Goal: Communication & Community: Share content

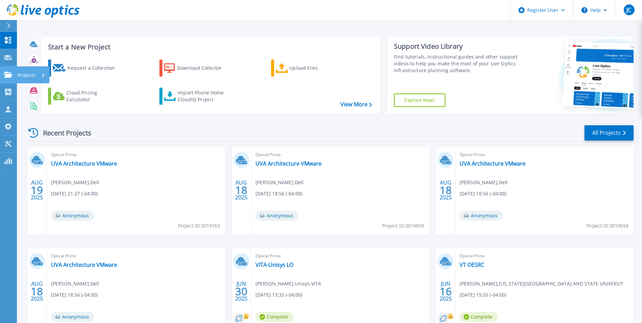
click at [8, 80] on link "Projects Projects" at bounding box center [8, 74] width 17 height 17
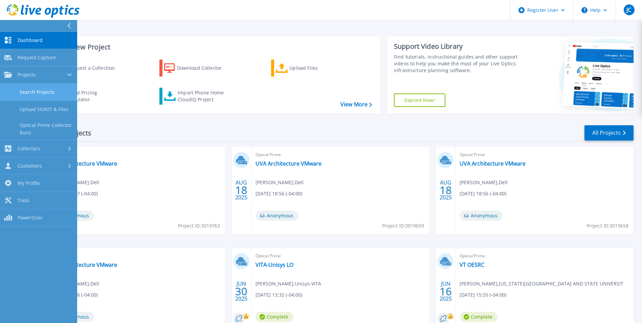
click at [31, 90] on link "Search Projects" at bounding box center [38, 92] width 77 height 17
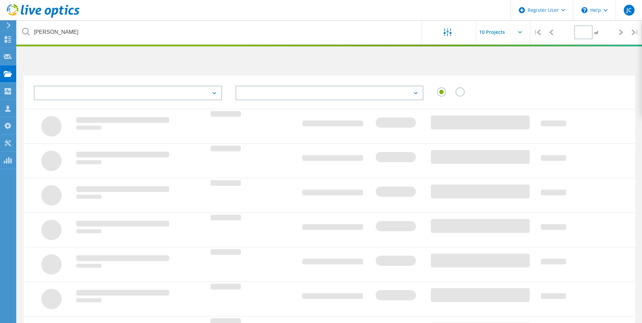
type input "1"
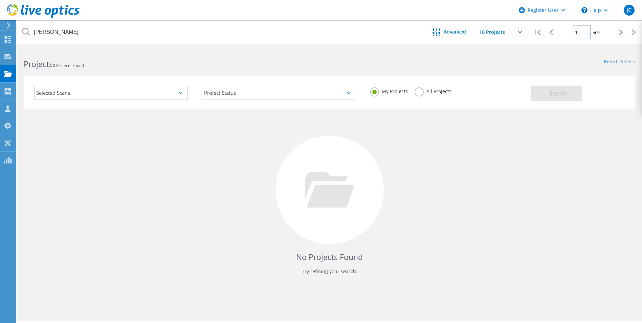
click at [422, 90] on label "All Projects" at bounding box center [433, 90] width 37 height 6
click at [0, 0] on input "All Projects" at bounding box center [0, 0] width 0 height 0
click at [561, 95] on span "Search" at bounding box center [559, 93] width 18 height 7
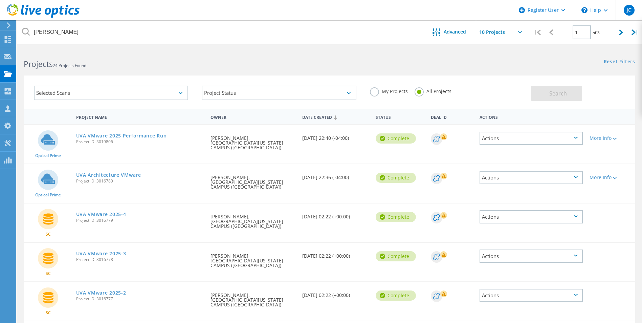
click at [580, 136] on div "Actions" at bounding box center [531, 138] width 103 height 13
click at [504, 146] on div "Share" at bounding box center [532, 144] width 102 height 10
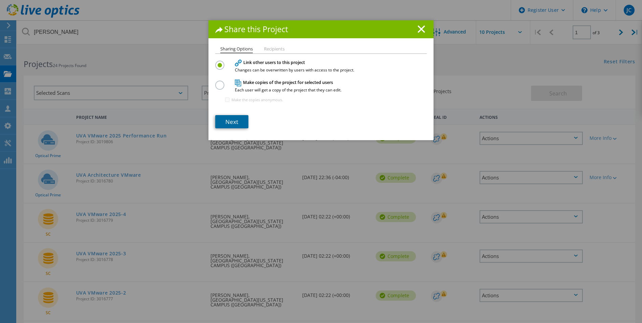
click at [231, 122] on link "Next" at bounding box center [231, 121] width 33 height 13
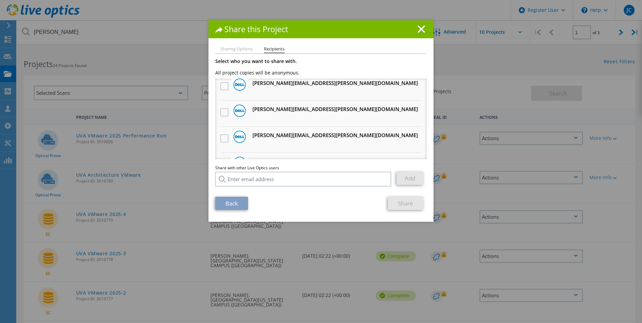
scroll to position [493, 0]
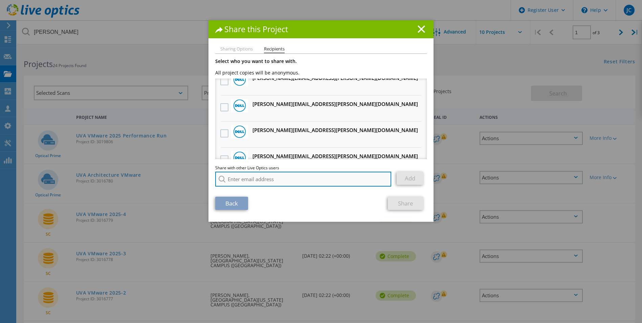
click at [266, 178] on input "search" at bounding box center [303, 179] width 176 height 15
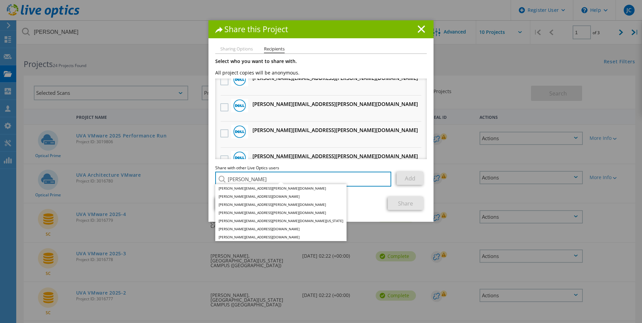
type input "[PERSON_NAME]"
drag, startPoint x: 241, startPoint y: 178, endPoint x: 193, endPoint y: 181, distance: 47.8
click at [193, 181] on div "Share this Project Sharing Options Recipients Link other users to this project …" at bounding box center [321, 171] width 642 height 303
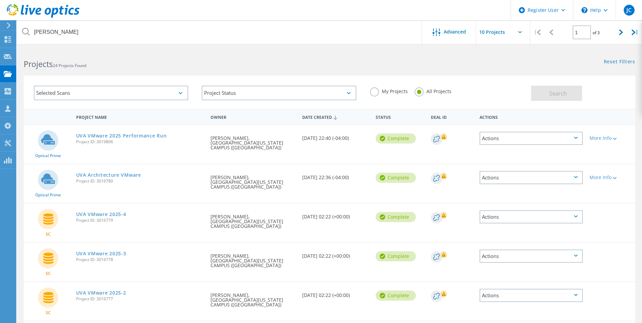
click at [577, 139] on icon at bounding box center [576, 138] width 4 height 2
click at [502, 142] on div "Share" at bounding box center [532, 144] width 102 height 10
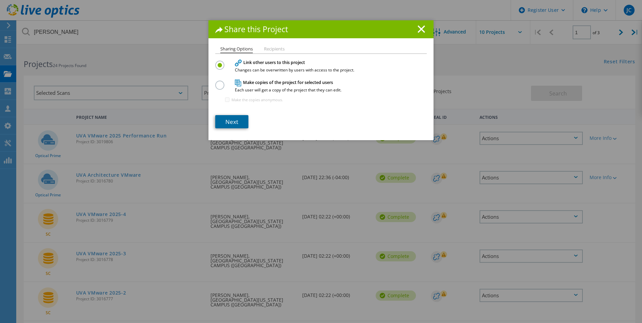
click at [236, 119] on link "Next" at bounding box center [231, 121] width 33 height 13
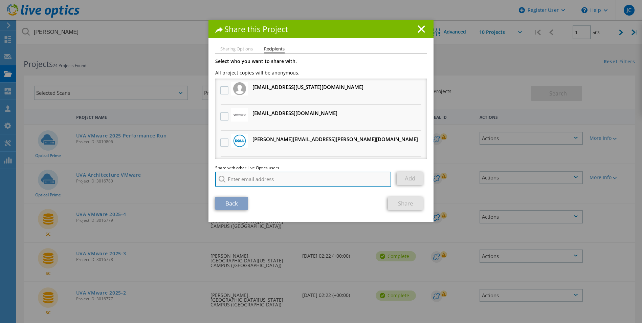
click at [252, 179] on input "search" at bounding box center [303, 179] width 176 height 15
paste input "[EMAIL_ADDRESS][DOMAIN_NAME]"
type input "[EMAIL_ADDRESS][DOMAIN_NAME]"
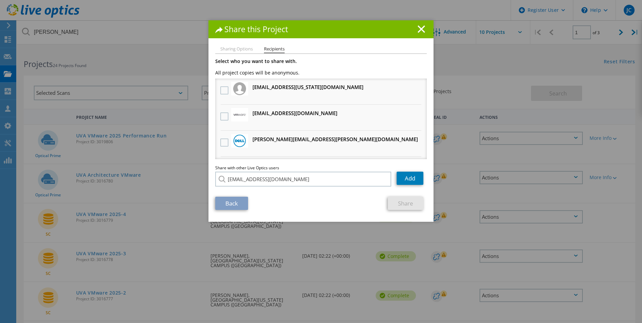
click at [367, 201] on div "Back Share" at bounding box center [321, 203] width 212 height 13
click at [403, 180] on link "Add" at bounding box center [410, 178] width 27 height 13
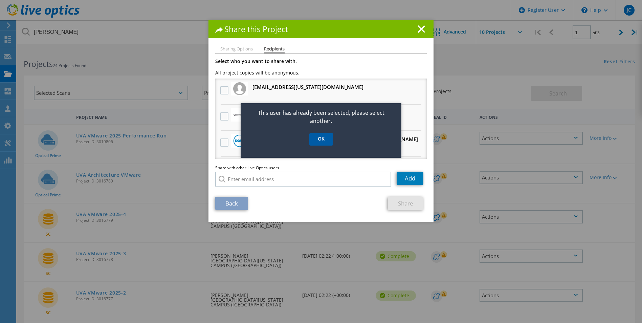
click at [316, 145] on link "OK" at bounding box center [322, 139] width 24 height 13
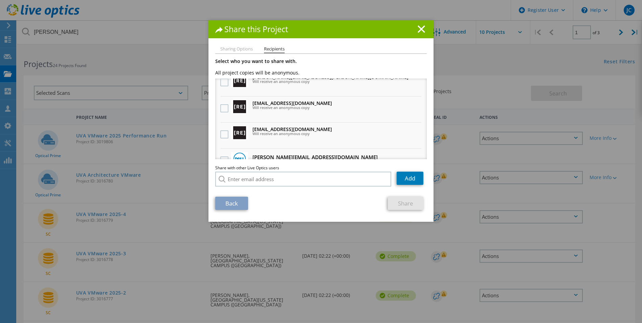
scroll to position [87, 0]
click at [223, 136] on label at bounding box center [225, 134] width 10 height 8
click at [0, 0] on input "checkbox" at bounding box center [0, 0] width 0 height 0
click at [400, 201] on link "Share" at bounding box center [406, 203] width 36 height 13
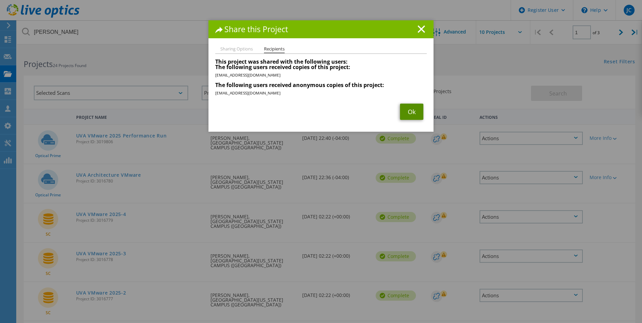
click at [408, 113] on link "Ok" at bounding box center [411, 112] width 23 height 16
